Goal: Check status: Check status

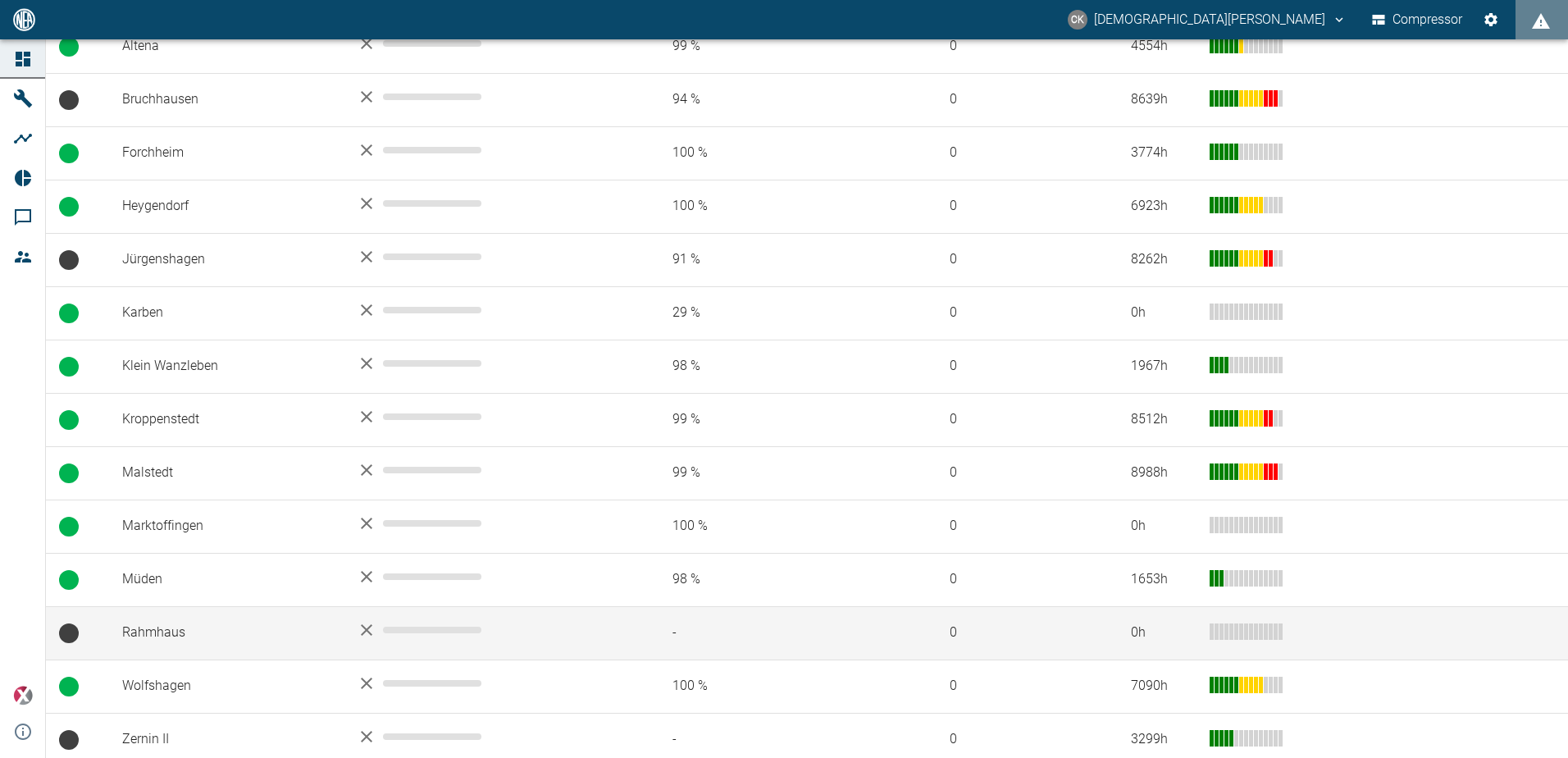
scroll to position [394, 0]
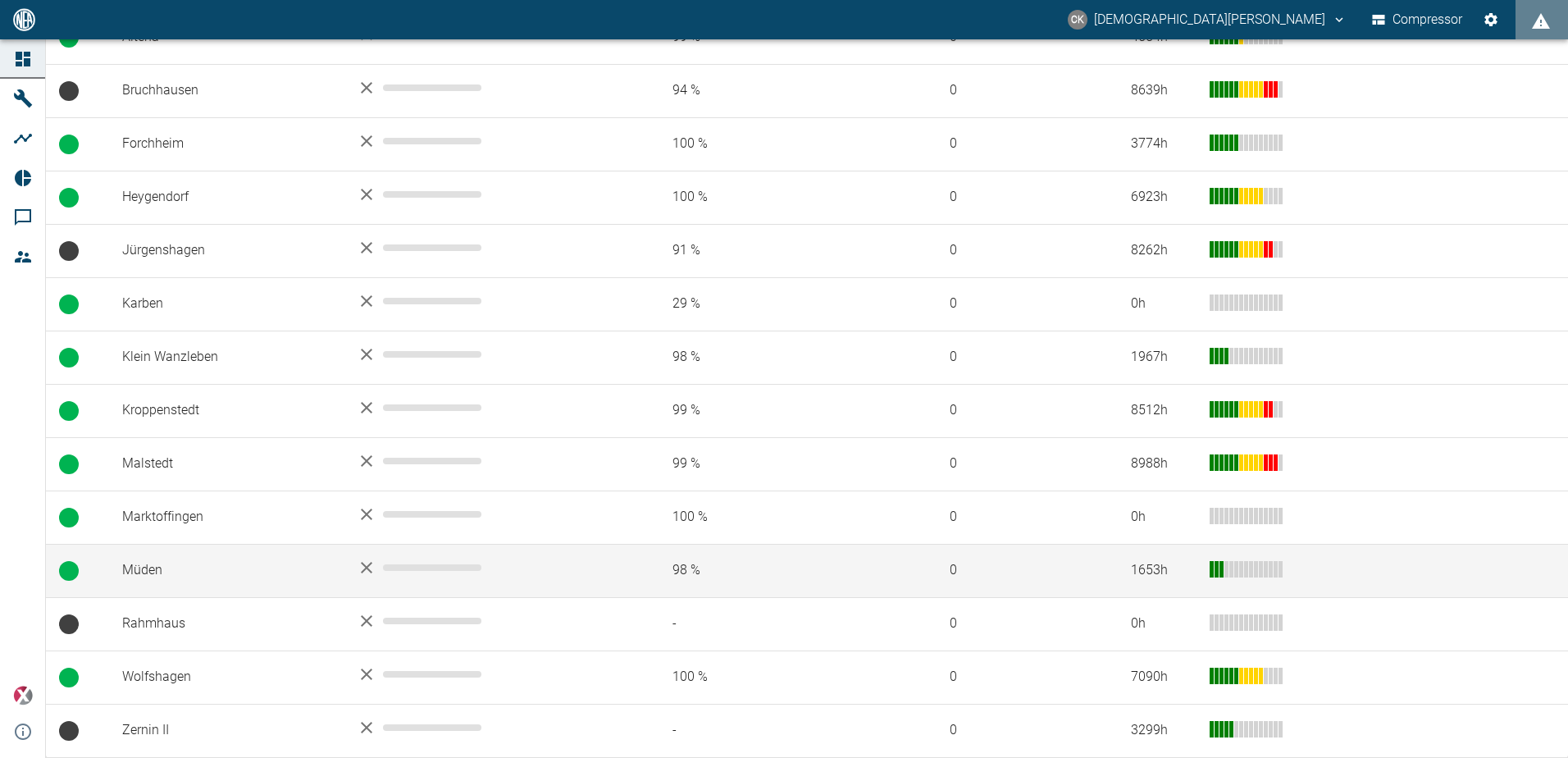
click at [154, 570] on td "Müden" at bounding box center [227, 570] width 234 height 53
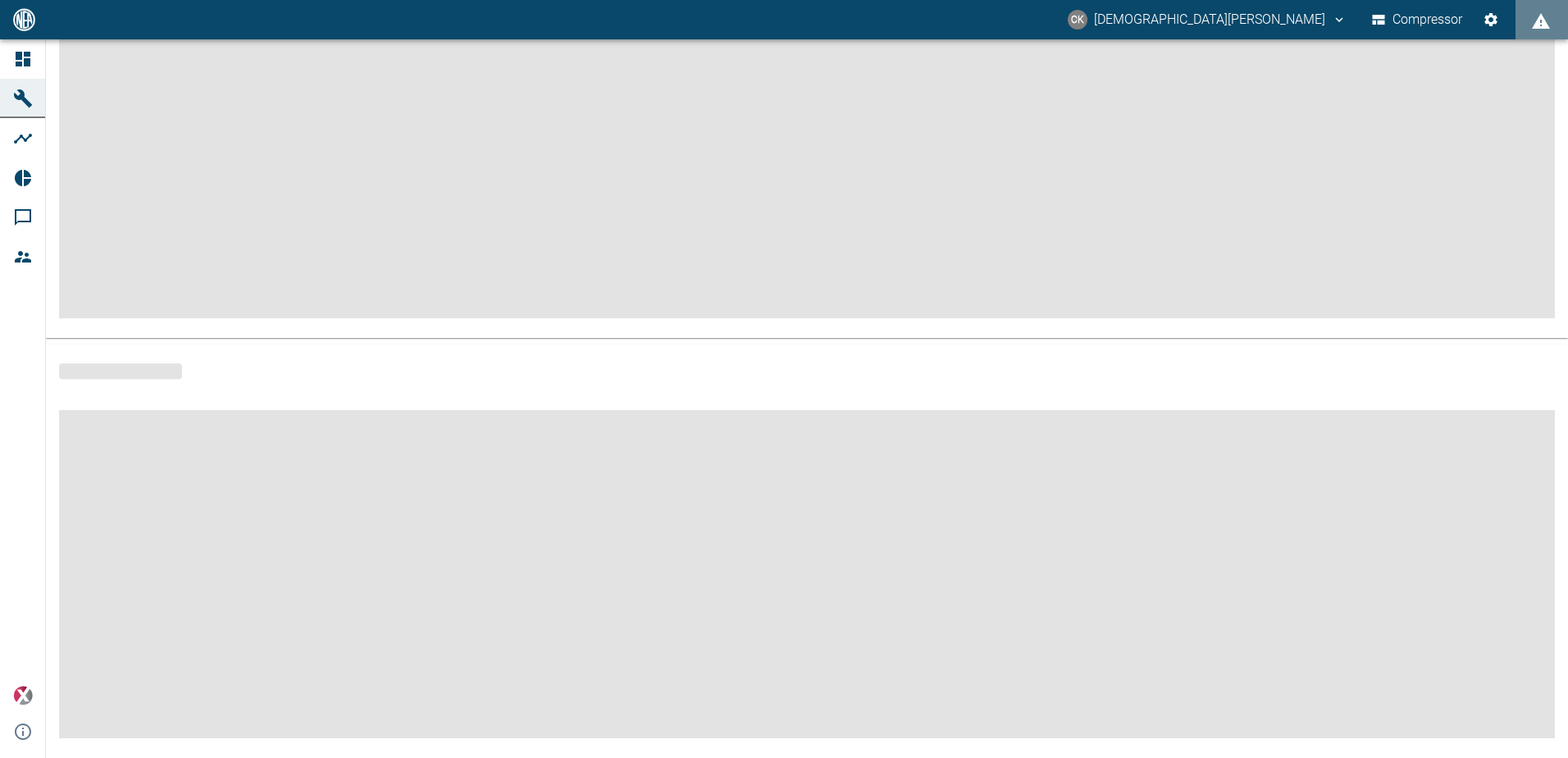
scroll to position [197, 0]
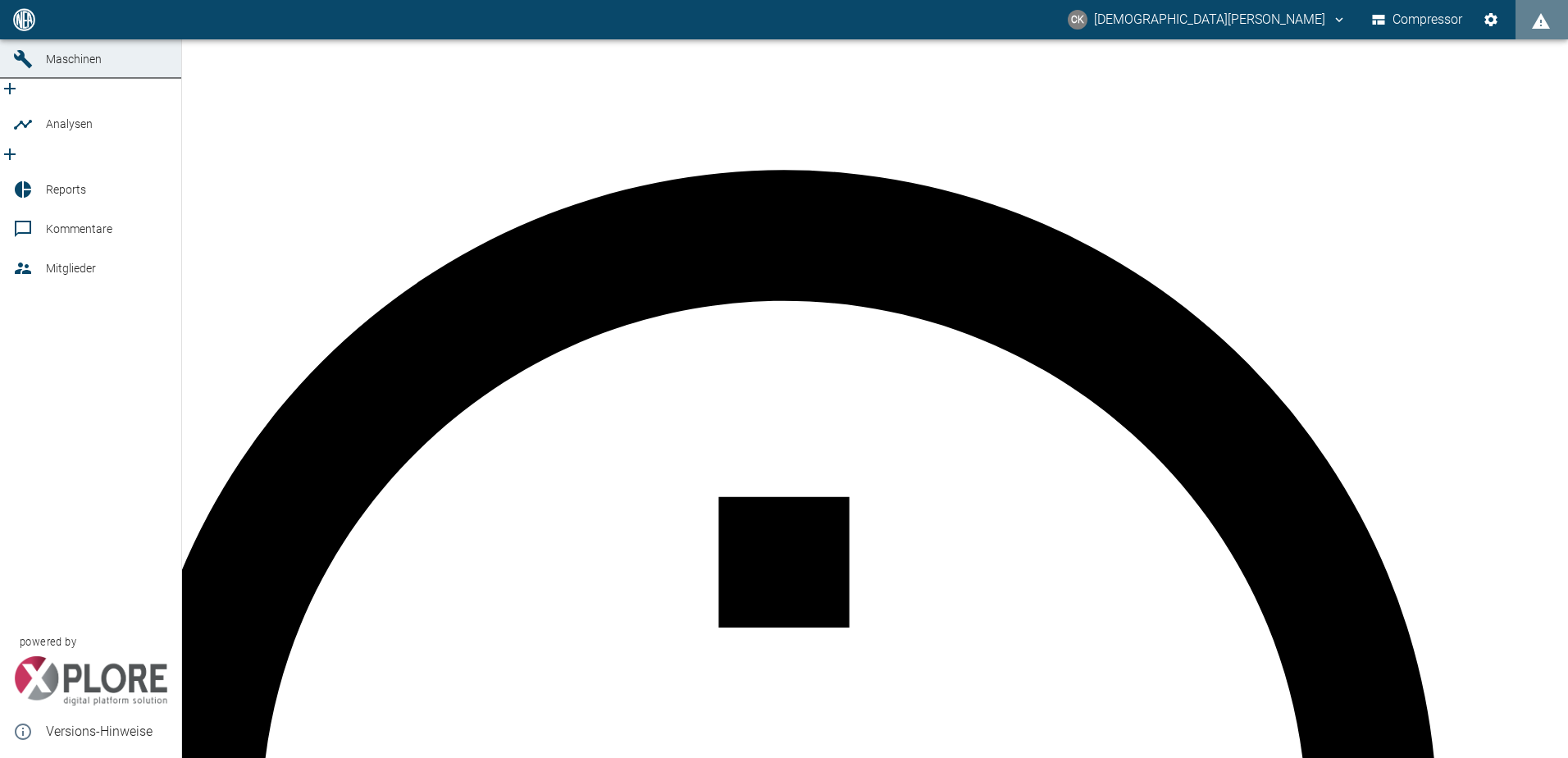
click at [22, 27] on icon at bounding box center [24, 20] width 15 height 15
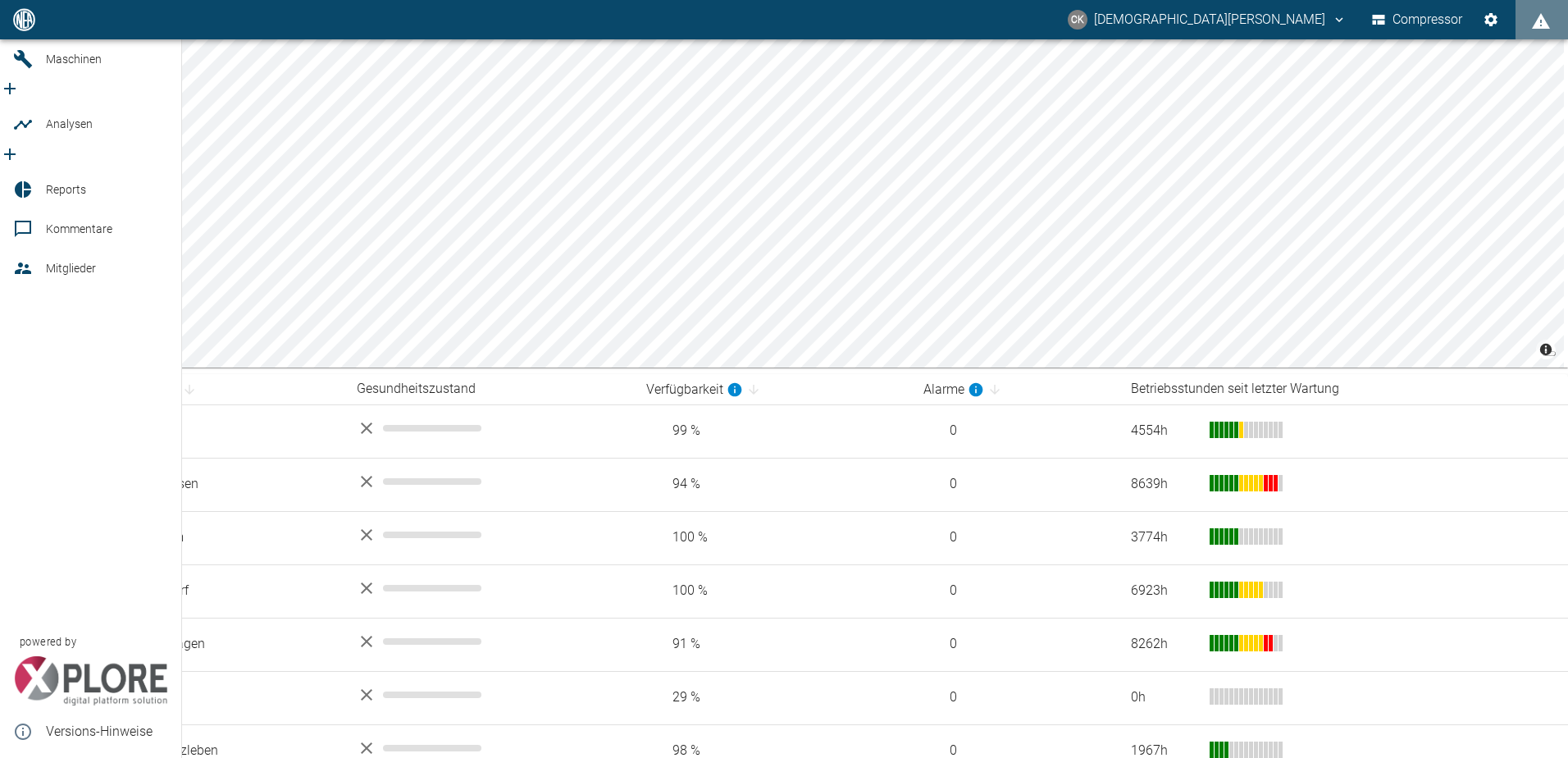
click at [9, 78] on link "Maschinen" at bounding box center [91, 59] width 181 height 40
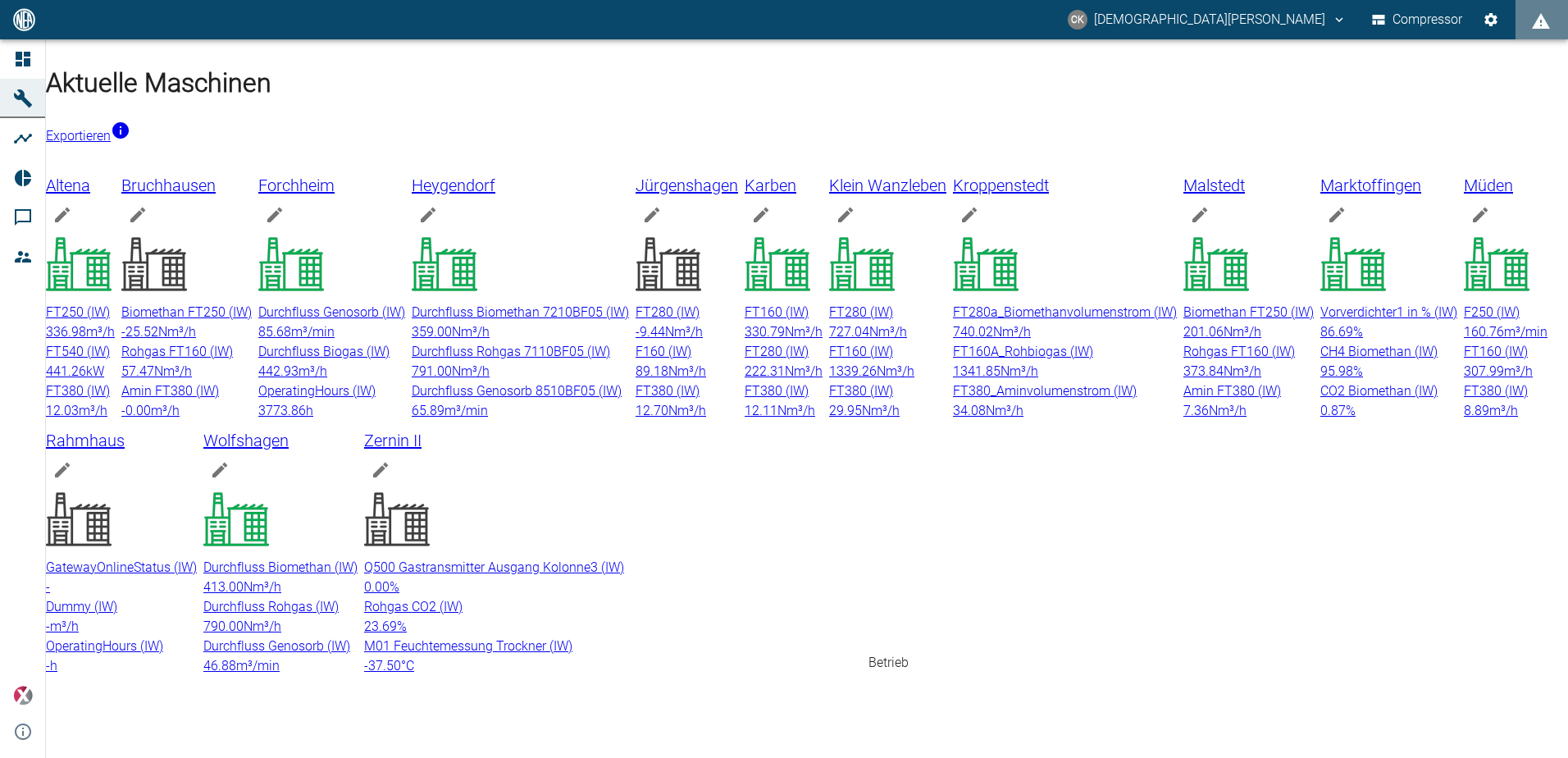
click at [1464, 297] on icon at bounding box center [1497, 264] width 66 height 66
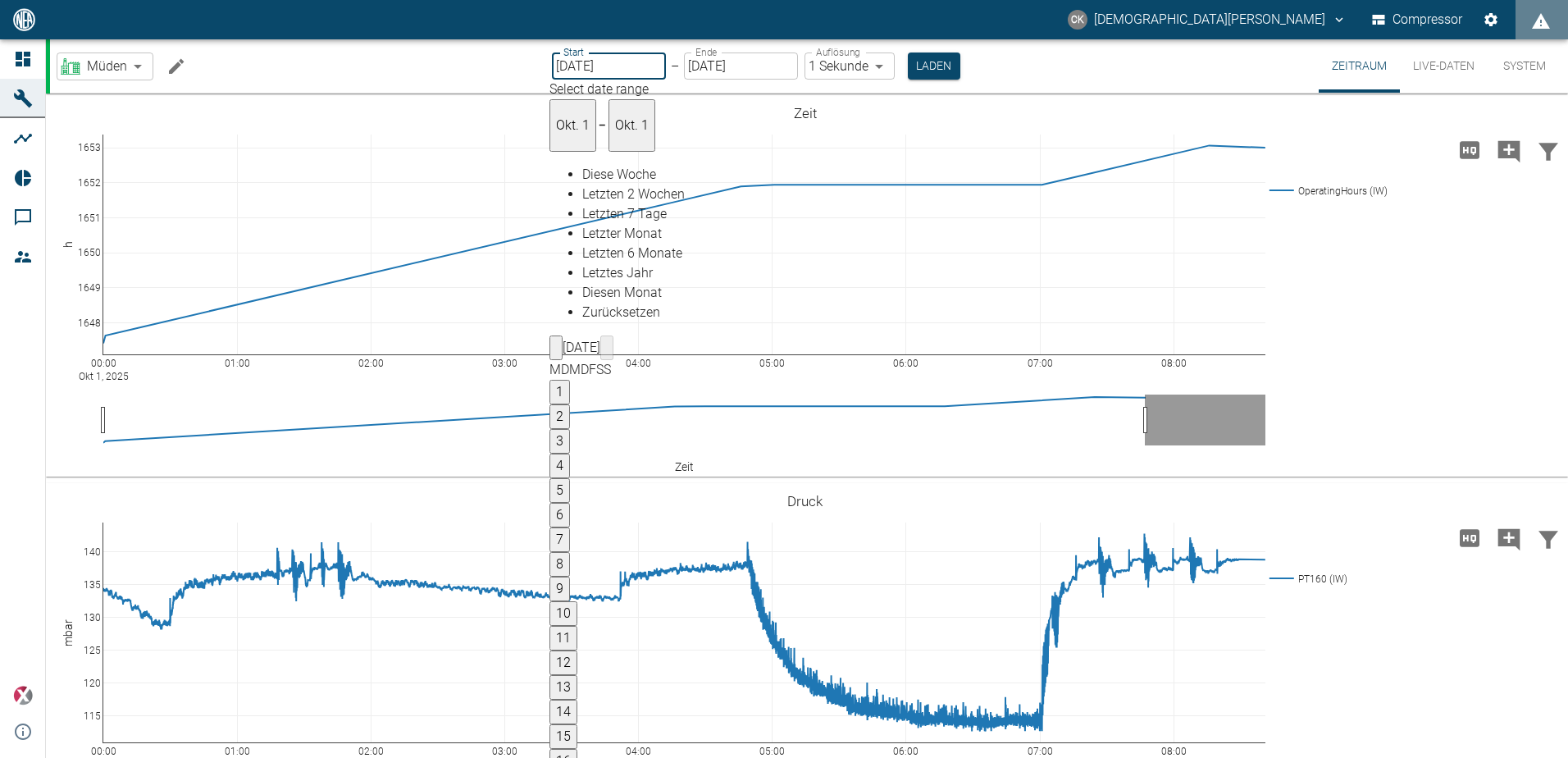
click at [578, 724] on button "15" at bounding box center [564, 736] width 28 height 25
type input "[DATE]"
type input "2min"
click at [936, 72] on button "Laden" at bounding box center [934, 66] width 53 height 27
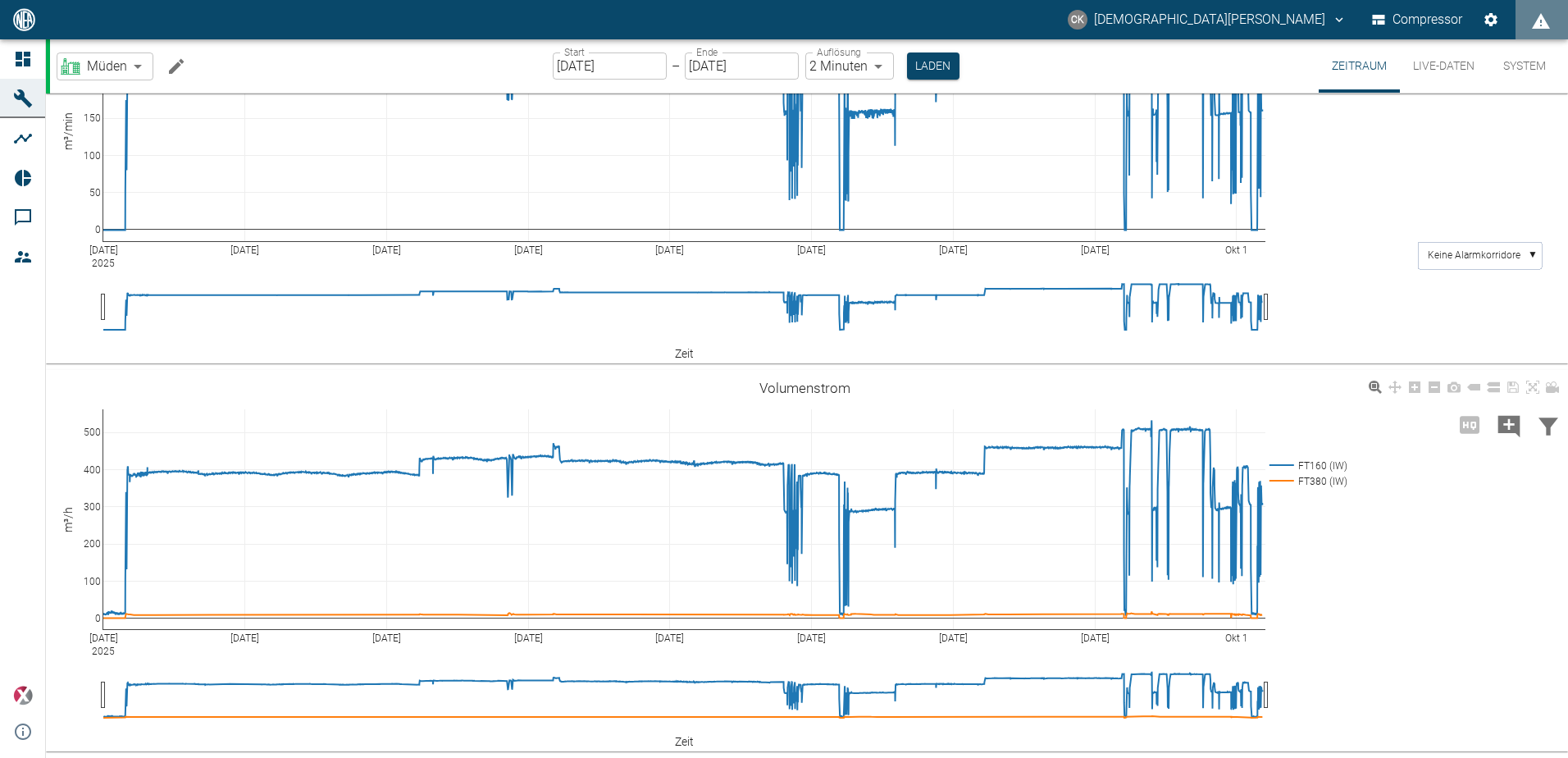
scroll to position [1230, 0]
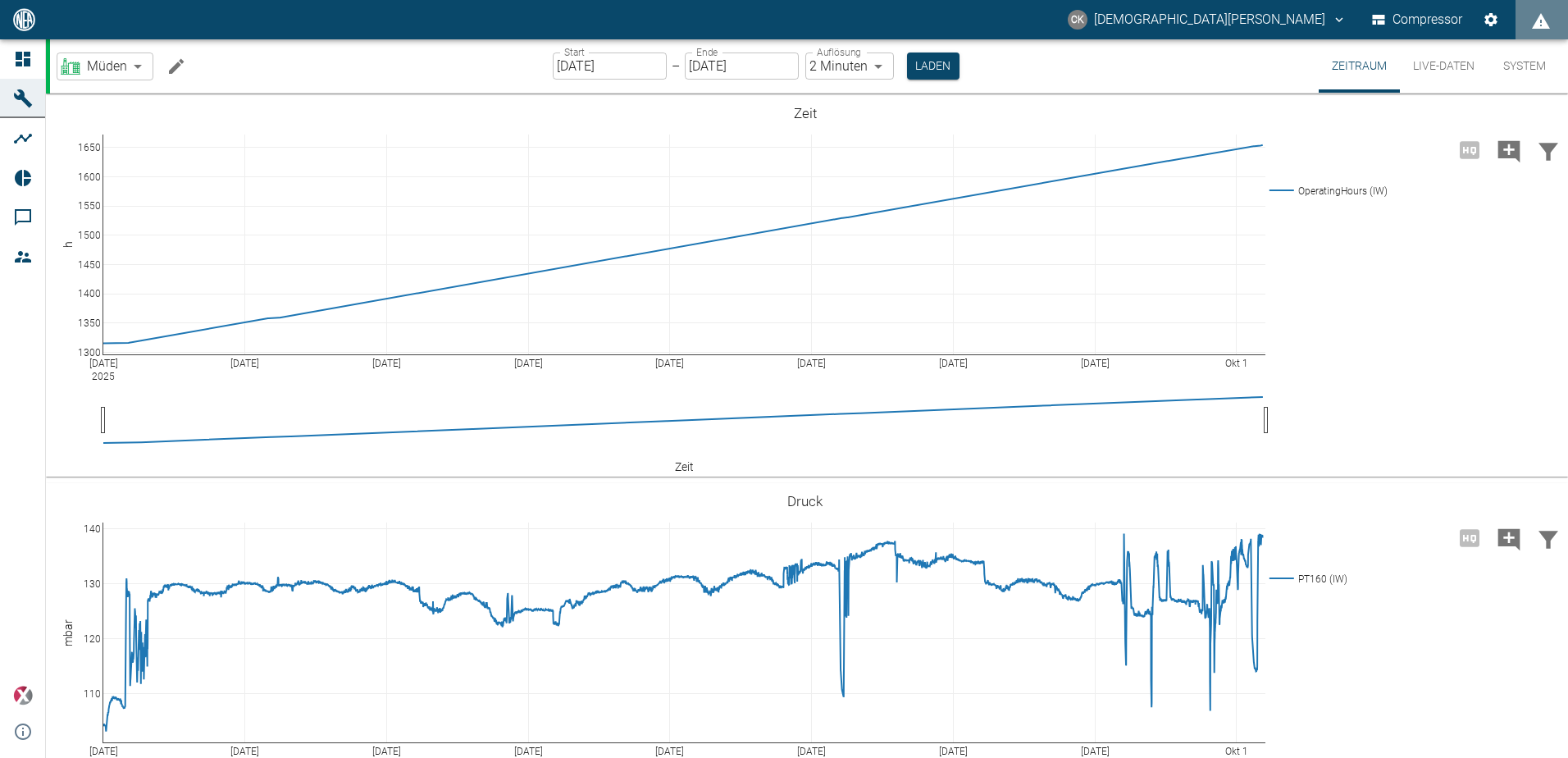
scroll to position [1230, 0]
